Goal: Information Seeking & Learning: Understand process/instructions

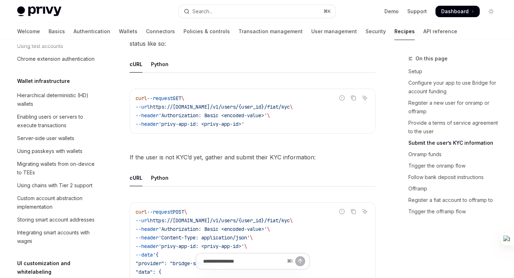
scroll to position [156, 0]
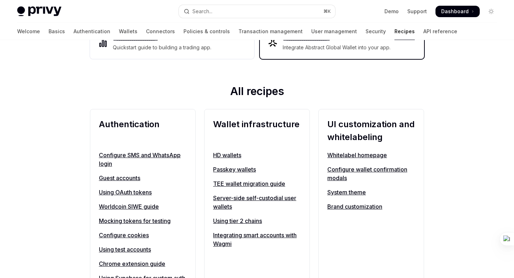
scroll to position [211, 0]
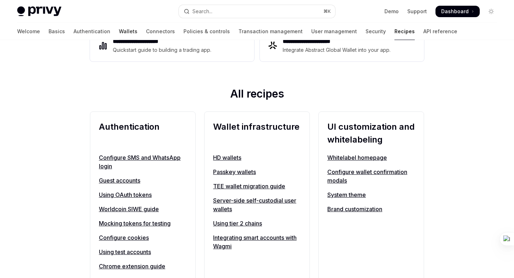
click at [119, 34] on link "Wallets" at bounding box center [128, 31] width 19 height 17
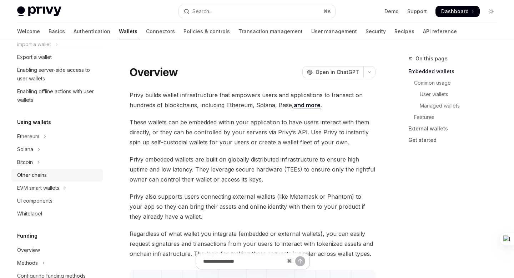
scroll to position [129, 0]
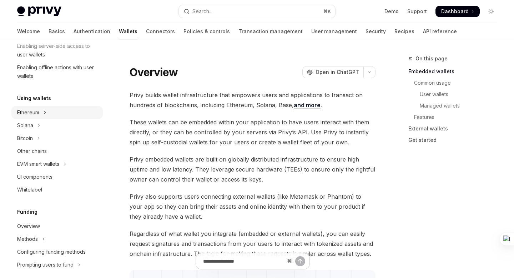
click at [45, 112] on icon "Toggle Ethereum section" at bounding box center [45, 112] width 3 height 9
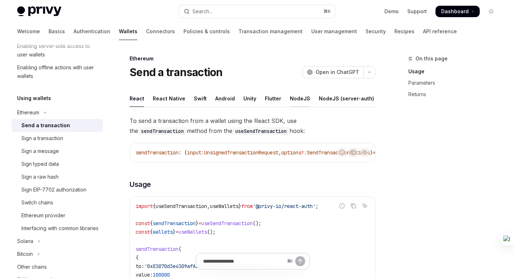
click at [293, 96] on div "NodeJS" at bounding box center [300, 98] width 20 height 17
type textarea "*"
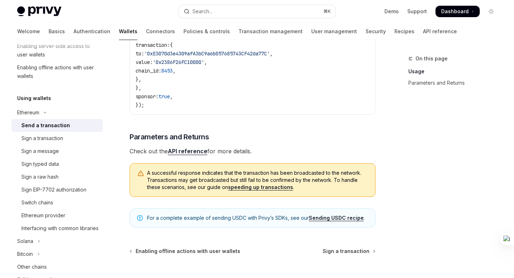
scroll to position [267, 0]
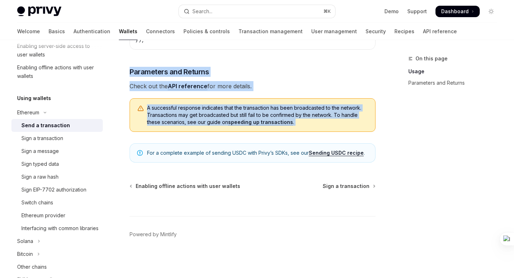
drag, startPoint x: 368, startPoint y: 141, endPoint x: 293, endPoint y: 61, distance: 110.3
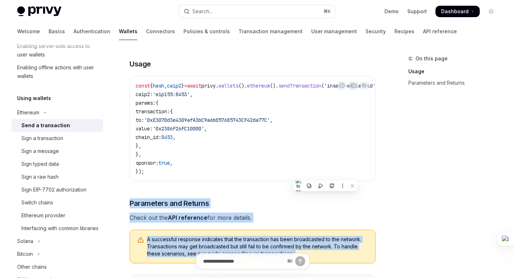
scroll to position [132, 0]
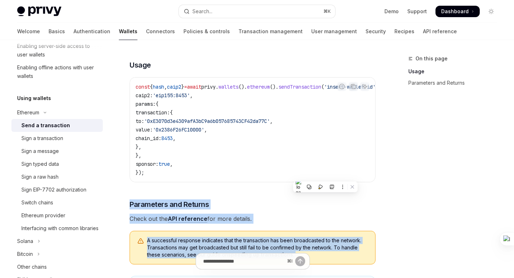
click at [261, 217] on span "Check out the API reference for more details." at bounding box center [253, 218] width 246 height 10
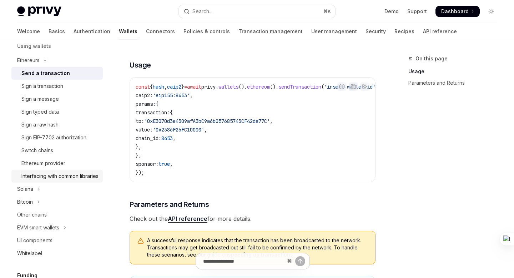
scroll to position [179, 0]
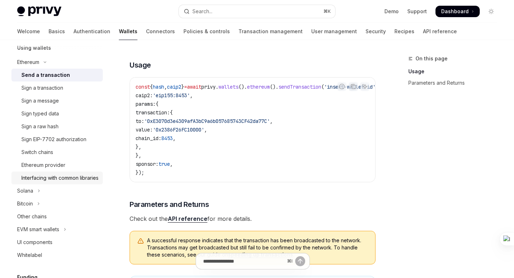
click at [51, 179] on div "Interfacing with common libraries" at bounding box center [59, 177] width 77 height 9
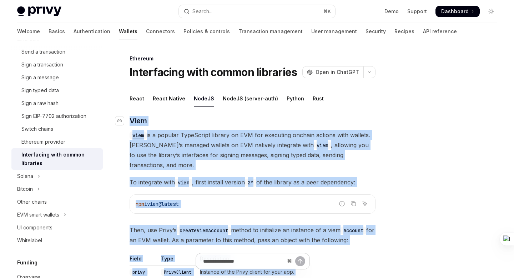
drag, startPoint x: 147, startPoint y: 174, endPoint x: 127, endPoint y: 124, distance: 54.2
copy div "​ Lore ipsu do s ametcon AdipIscing elitsed do EIU tem incididun utlabor etdolo…"
